Goal: Information Seeking & Learning: Learn about a topic

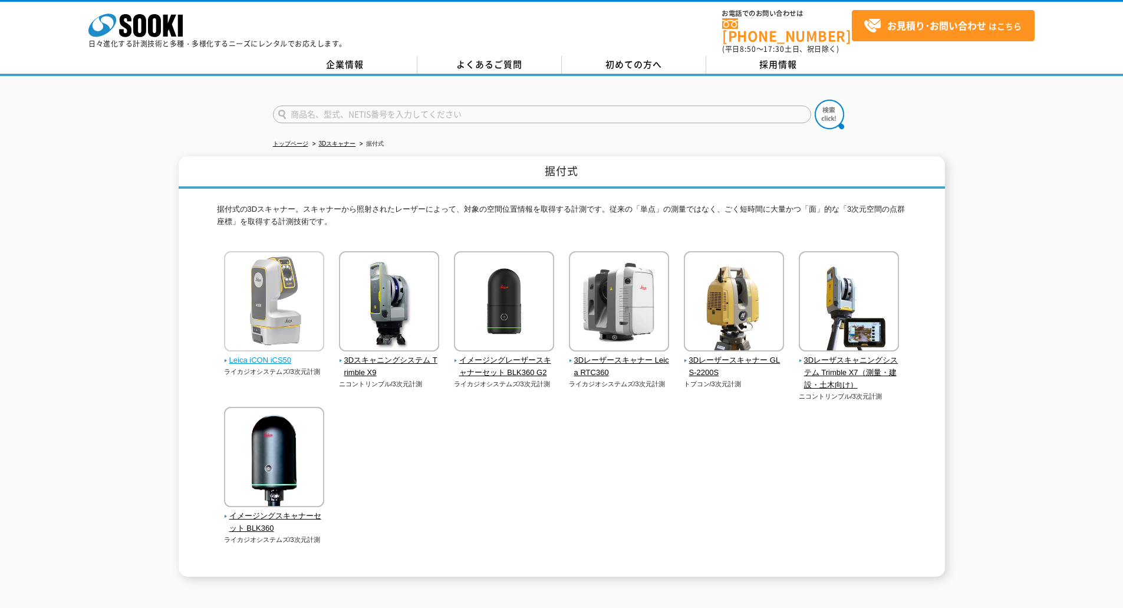
click at [282, 354] on span "Leica iCON iCS50" at bounding box center [274, 360] width 101 height 12
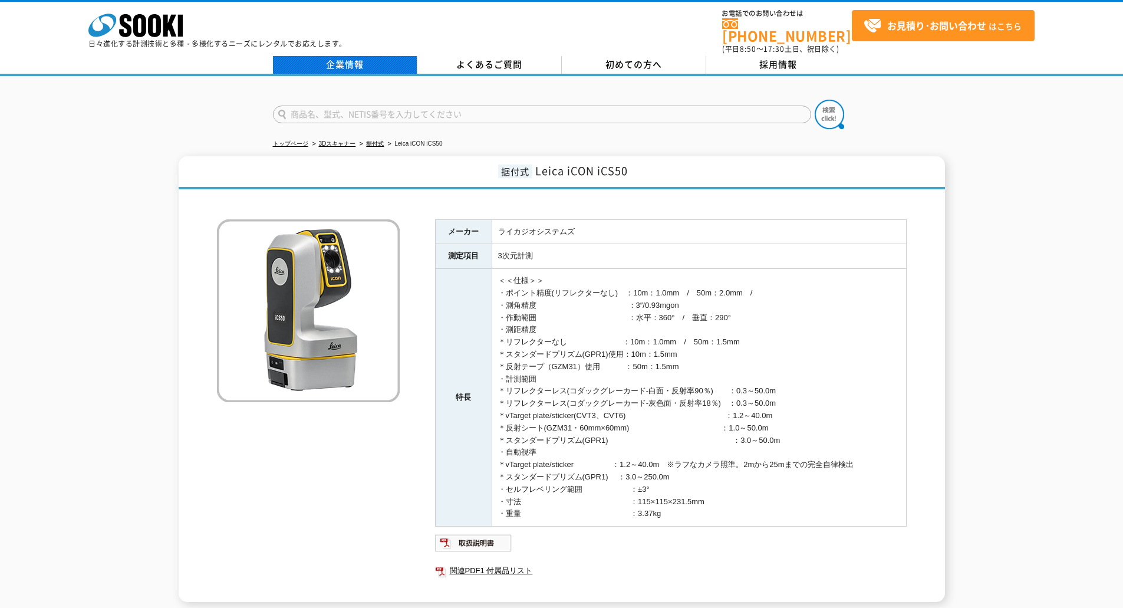
click at [369, 56] on link "企業情報" at bounding box center [345, 65] width 144 height 18
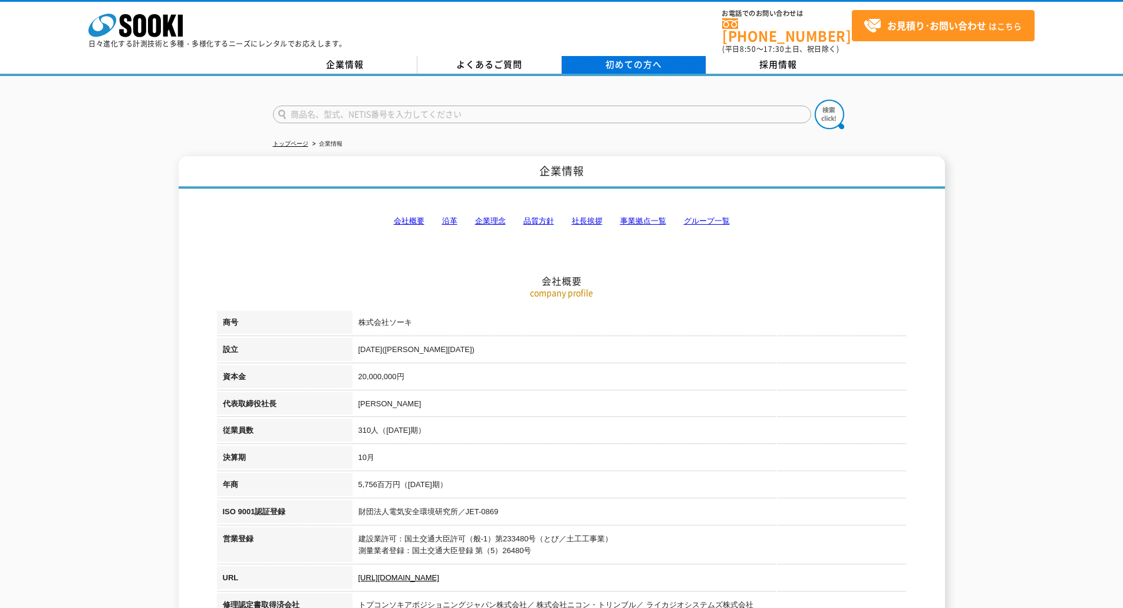
click at [641, 58] on span "初めての方へ" at bounding box center [633, 64] width 57 height 13
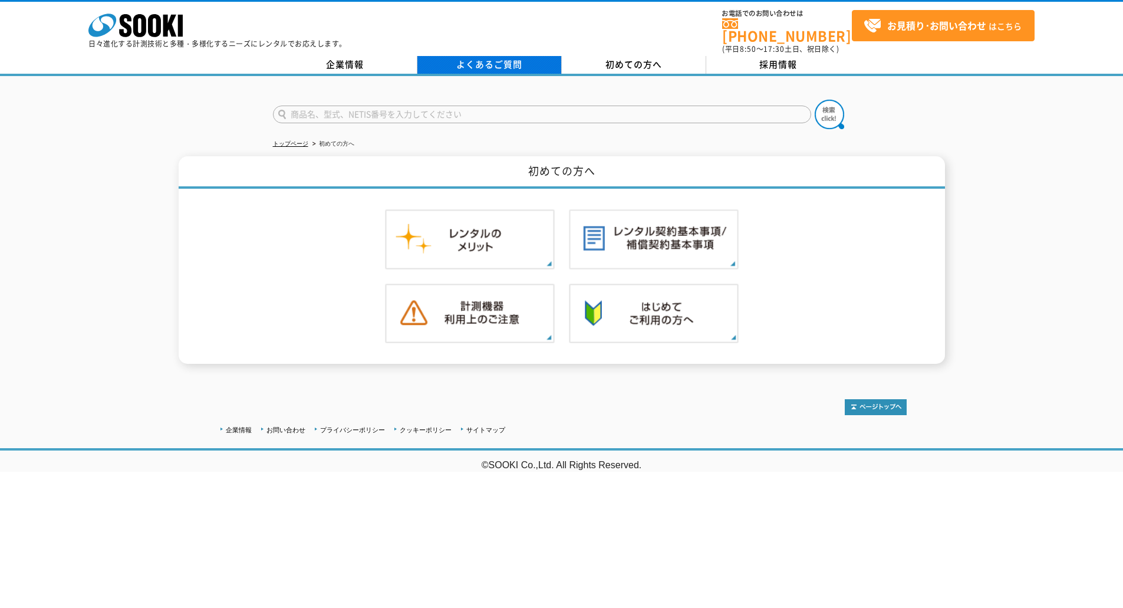
click at [502, 56] on link "よくあるご質問" at bounding box center [489, 65] width 144 height 18
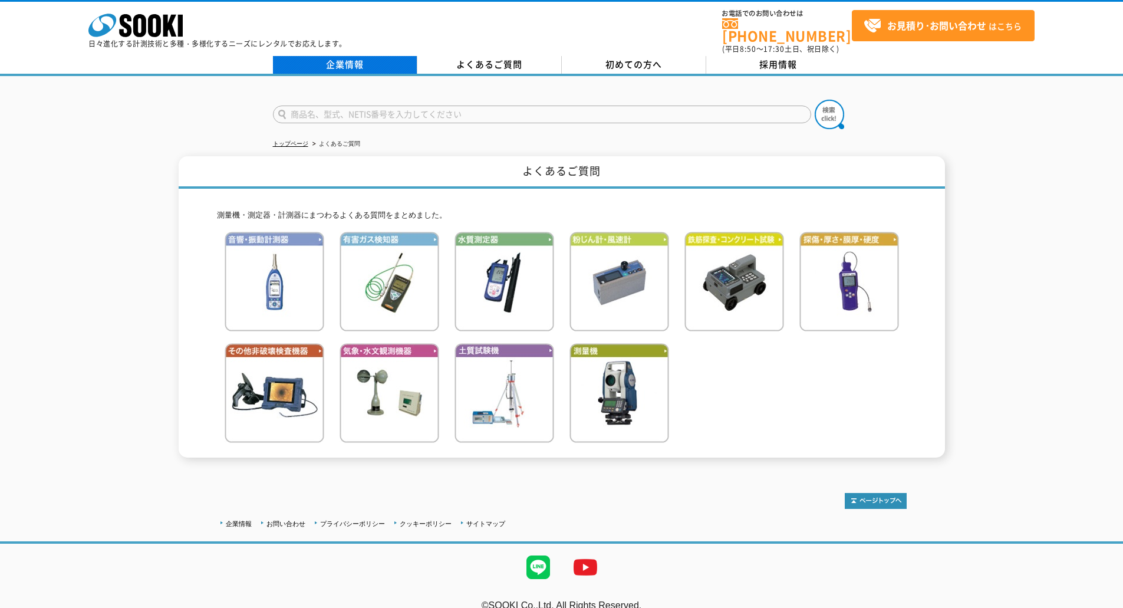
click at [347, 56] on link "企業情報" at bounding box center [345, 65] width 144 height 18
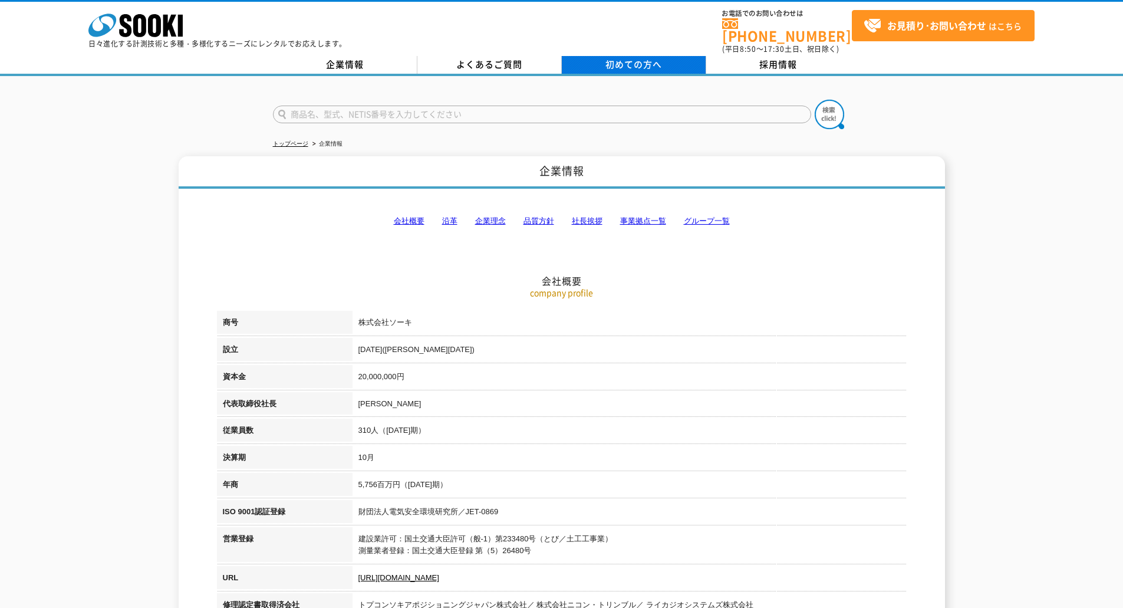
click at [637, 62] on span "初めての方へ" at bounding box center [633, 64] width 57 height 13
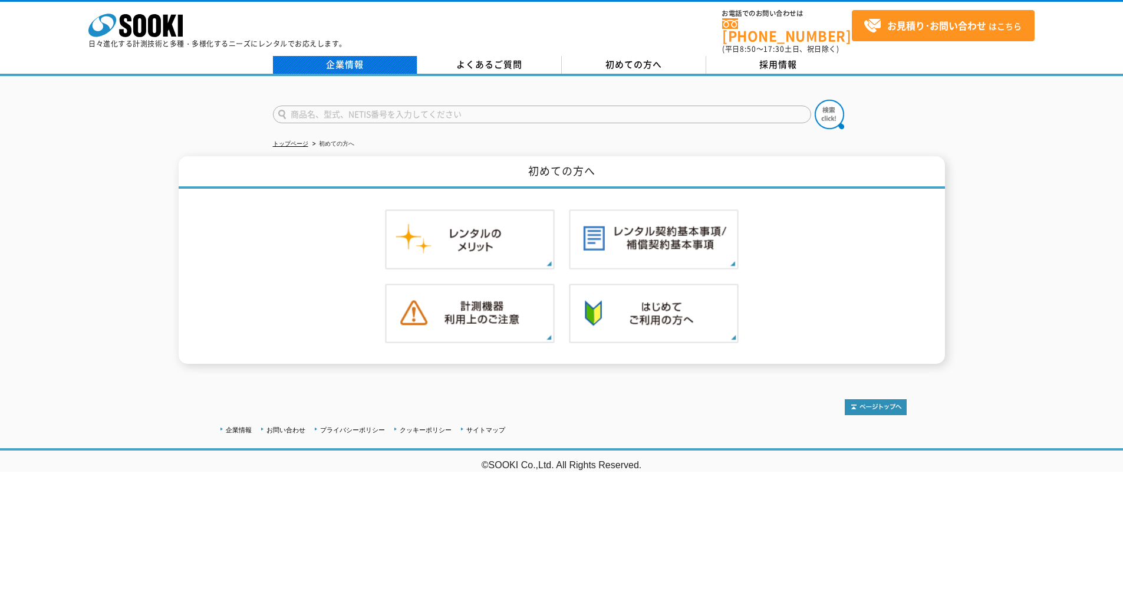
click at [344, 57] on link "企業情報" at bounding box center [345, 65] width 144 height 18
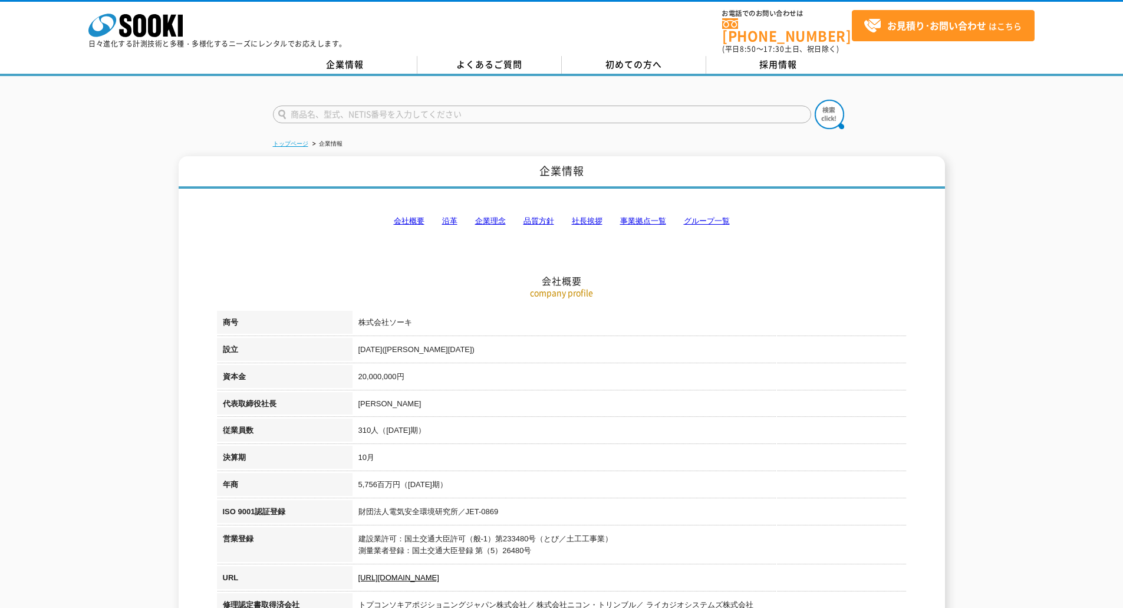
click at [292, 140] on link "トップページ" at bounding box center [290, 143] width 35 height 6
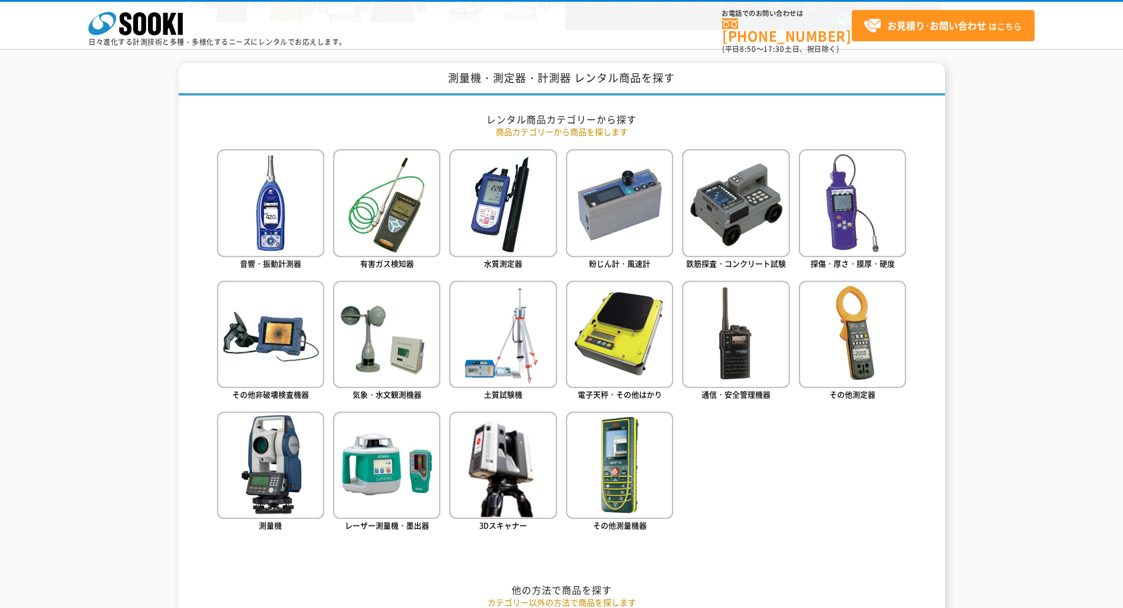
scroll to position [472, 0]
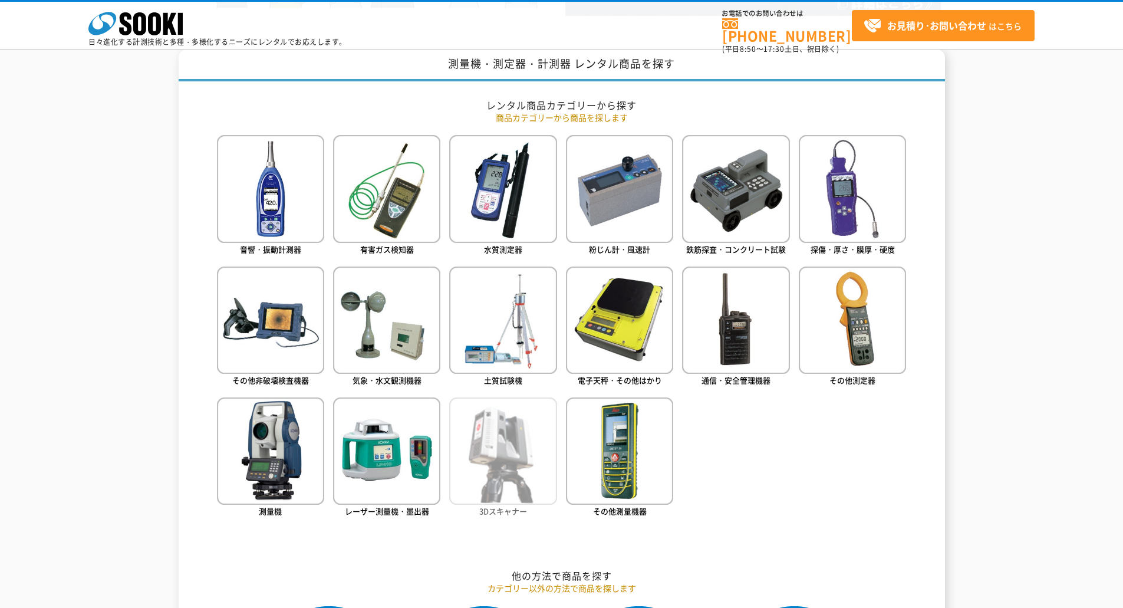
click at [496, 465] on img at bounding box center [502, 450] width 107 height 107
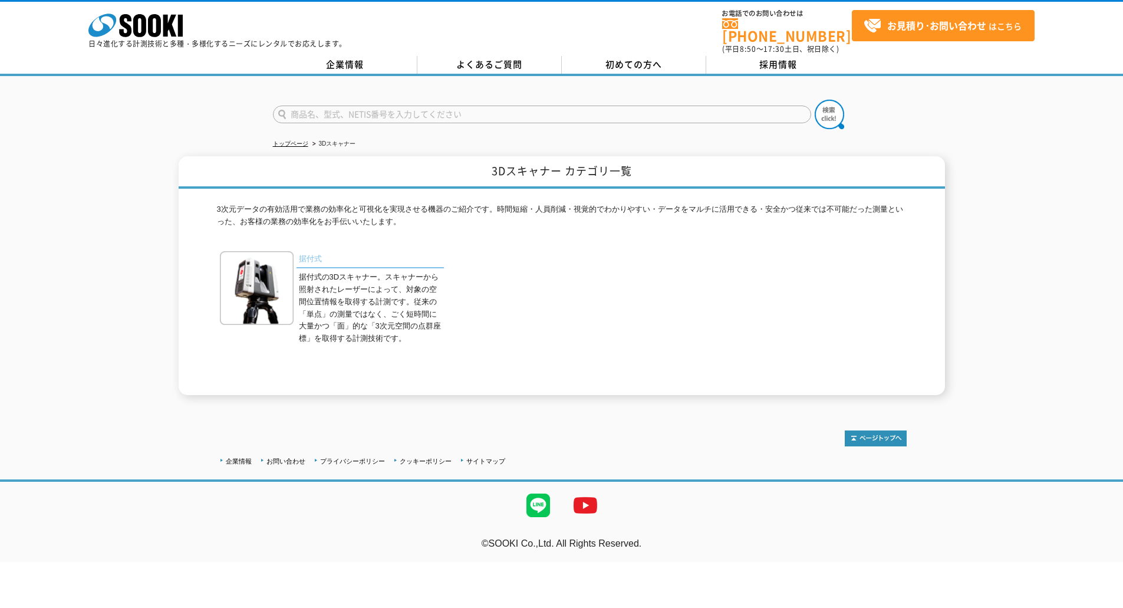
click at [303, 251] on link "据付式" at bounding box center [370, 259] width 147 height 17
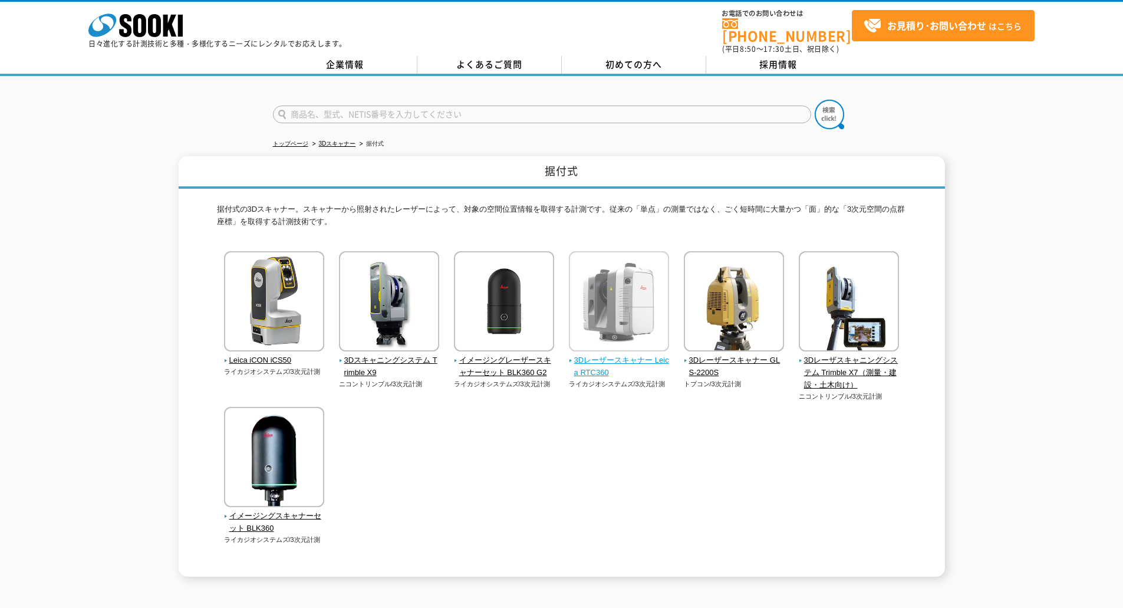
click at [637, 354] on span "3Dレーザースキャナー Leica RTC360" at bounding box center [619, 366] width 101 height 25
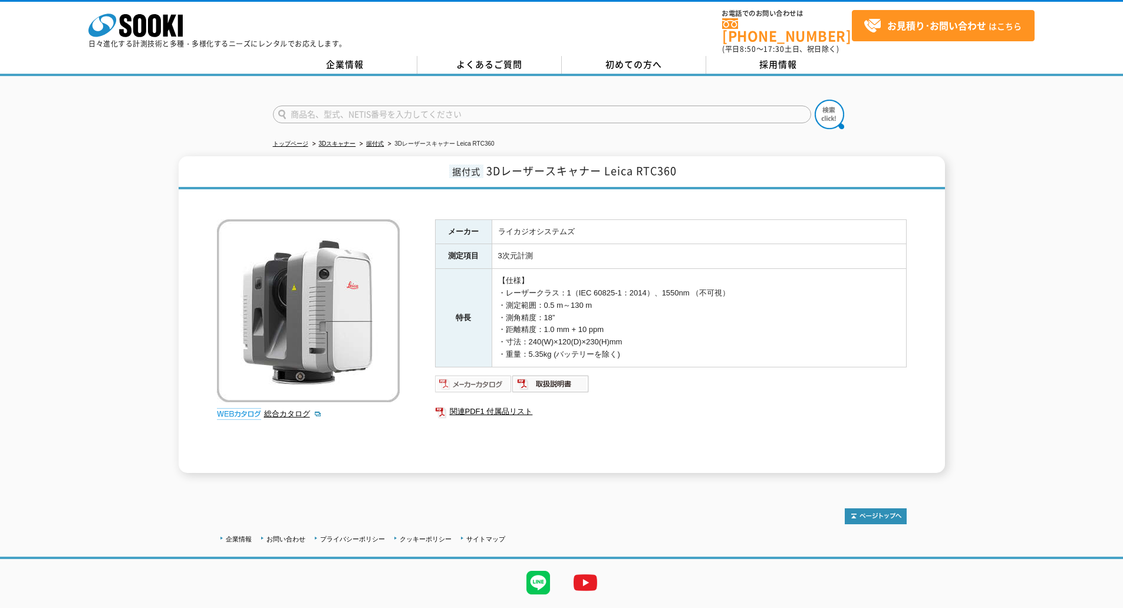
click at [496, 374] on img at bounding box center [473, 383] width 77 height 19
click at [544, 381] on img at bounding box center [550, 383] width 77 height 19
